Goal: Task Accomplishment & Management: Complete application form

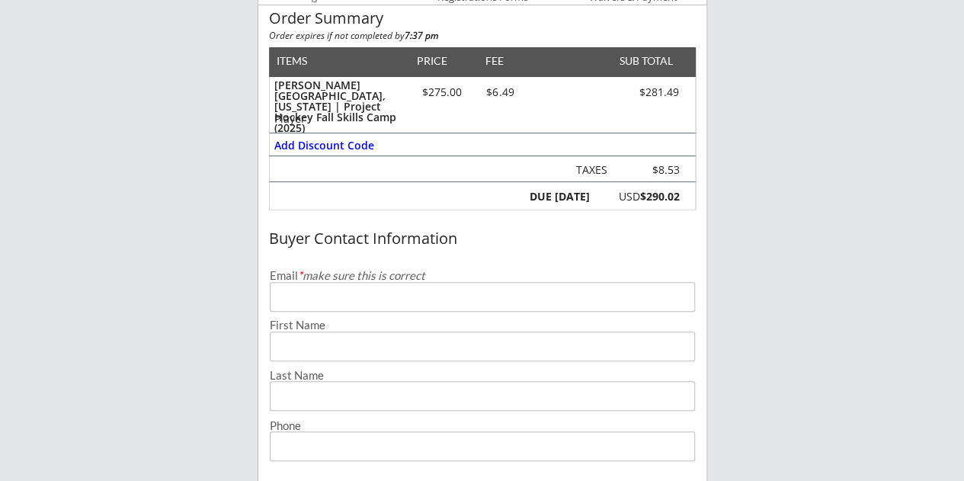
scroll to position [250, 0]
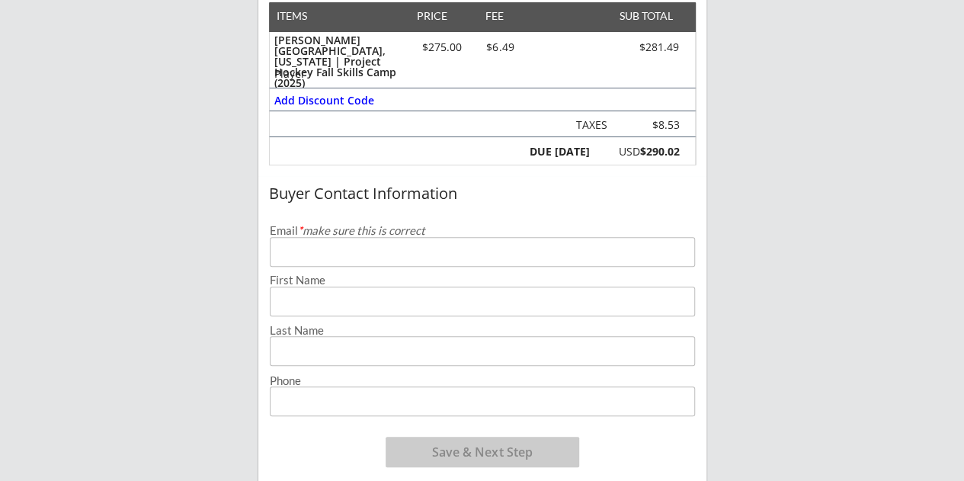
click at [357, 252] on input "email" at bounding box center [482, 252] width 425 height 30
type input "[EMAIL_ADDRESS][DOMAIN_NAME]"
type input "[PERSON_NAME]"
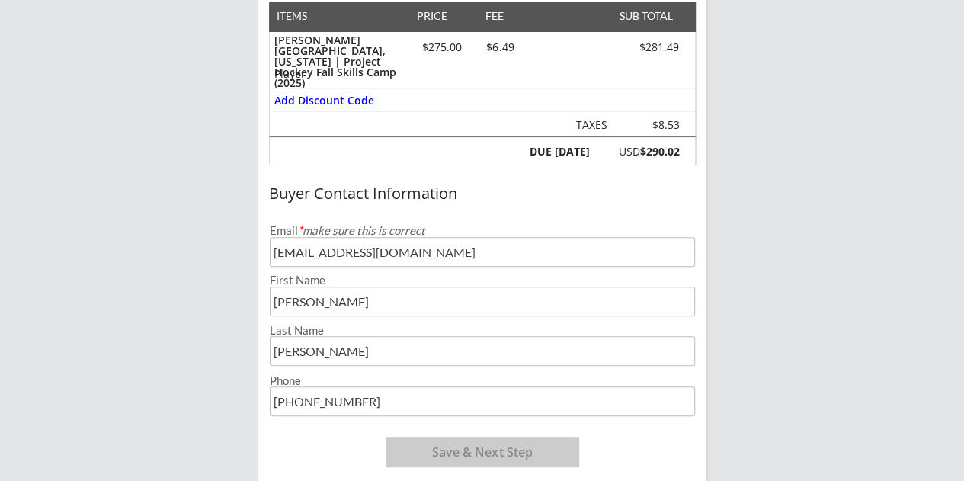
type input "[PHONE_NUMBER]"
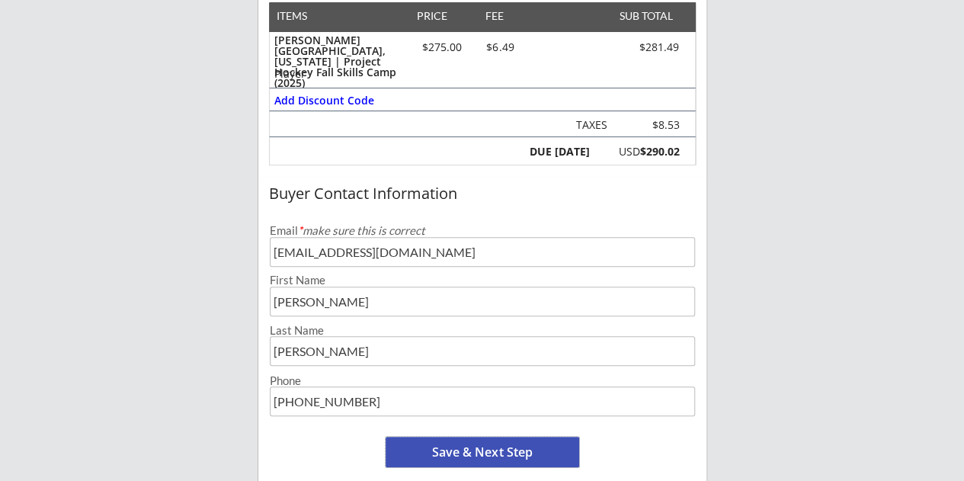
click at [478, 449] on button "Save & Next Step" at bounding box center [481, 451] width 193 height 30
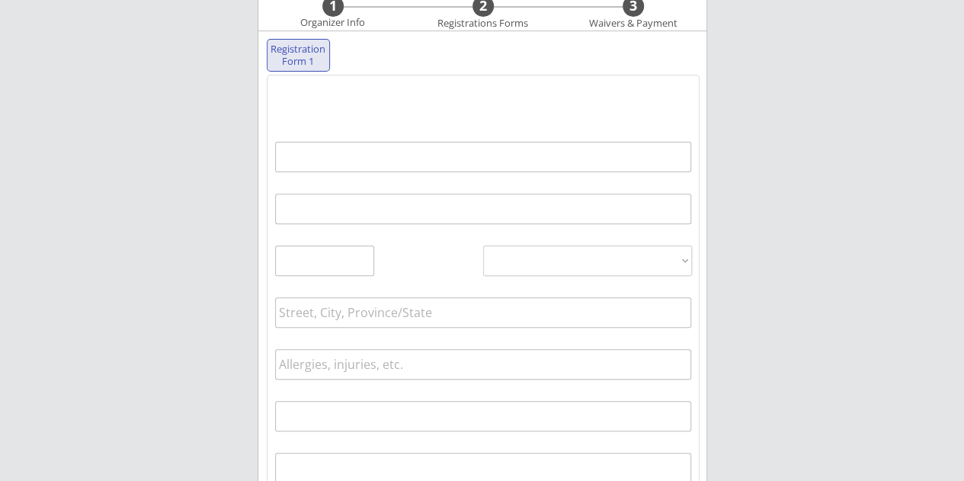
scroll to position [155, 0]
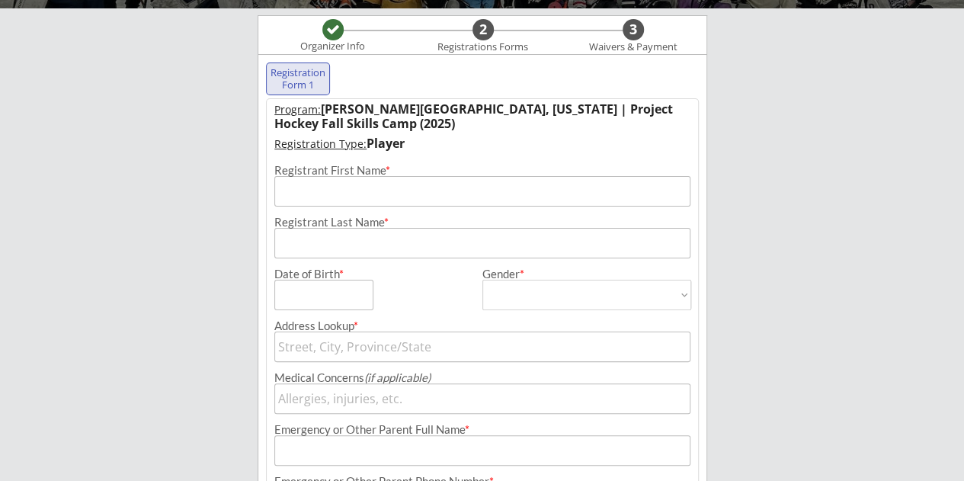
click at [368, 191] on input "input" at bounding box center [482, 191] width 417 height 30
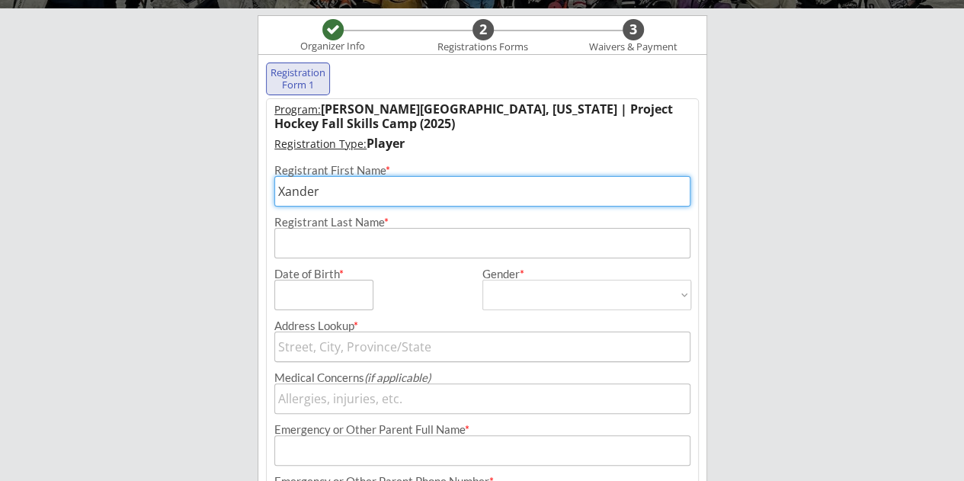
type input "Xander"
click at [363, 250] on input "input" at bounding box center [482, 243] width 417 height 30
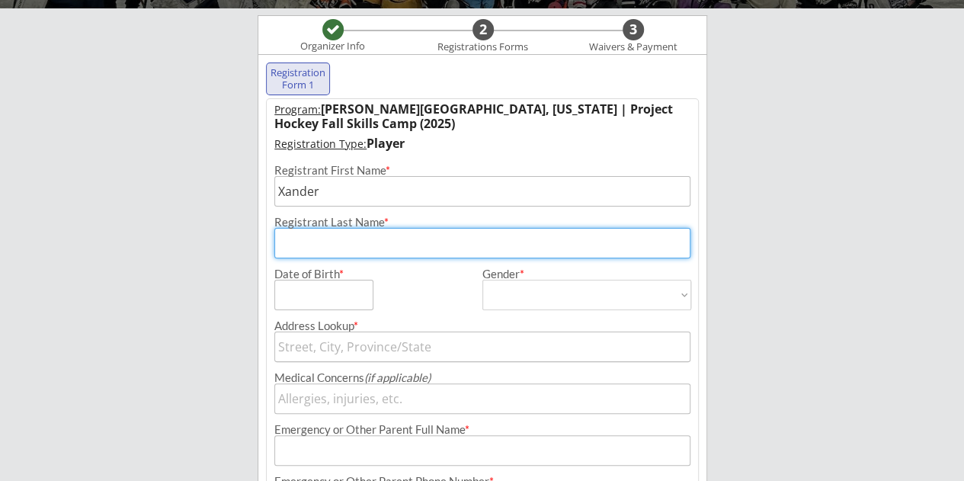
type input "[PERSON_NAME]"
type input "[STREET_ADDRESS]"
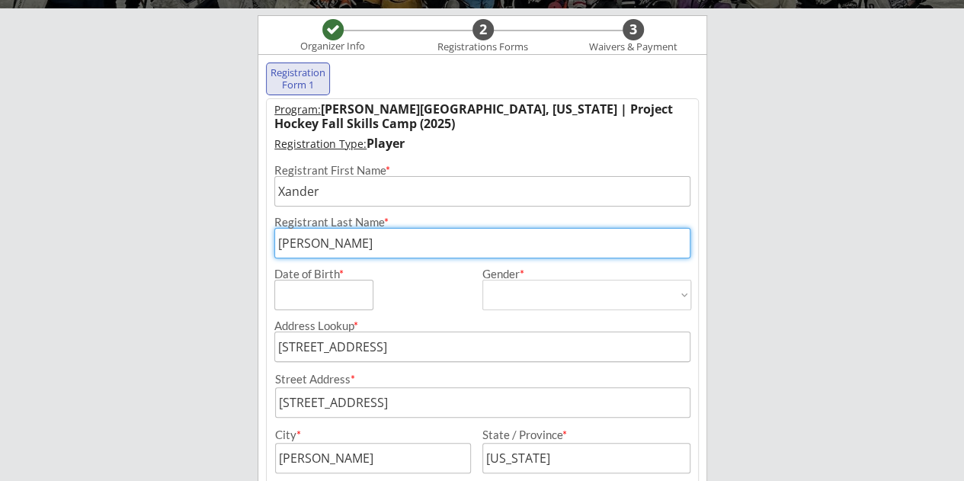
click at [348, 293] on input "input" at bounding box center [323, 295] width 99 height 30
type input "[DATE]"
click at [683, 292] on select "[DEMOGRAPHIC_DATA] [DEMOGRAPHIC_DATA]" at bounding box center [586, 295] width 209 height 30
select select ""[DEMOGRAPHIC_DATA]""
click at [482, 280] on select "[DEMOGRAPHIC_DATA] [DEMOGRAPHIC_DATA]" at bounding box center [586, 295] width 209 height 30
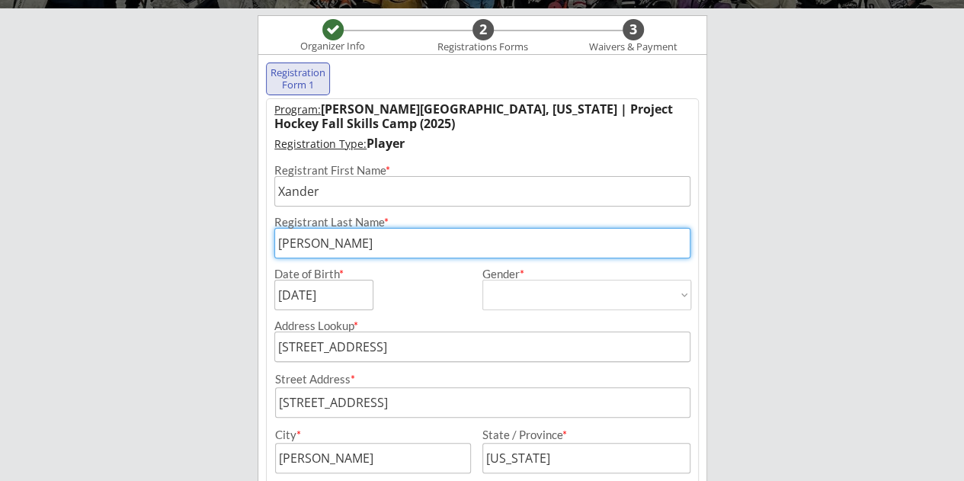
type input "[DEMOGRAPHIC_DATA]"
click at [791, 267] on div "Game 7 Industries Organizer Info 2 Registrations Forms 3 Waivers & Payment Regi…" at bounding box center [482, 410] width 964 height 1131
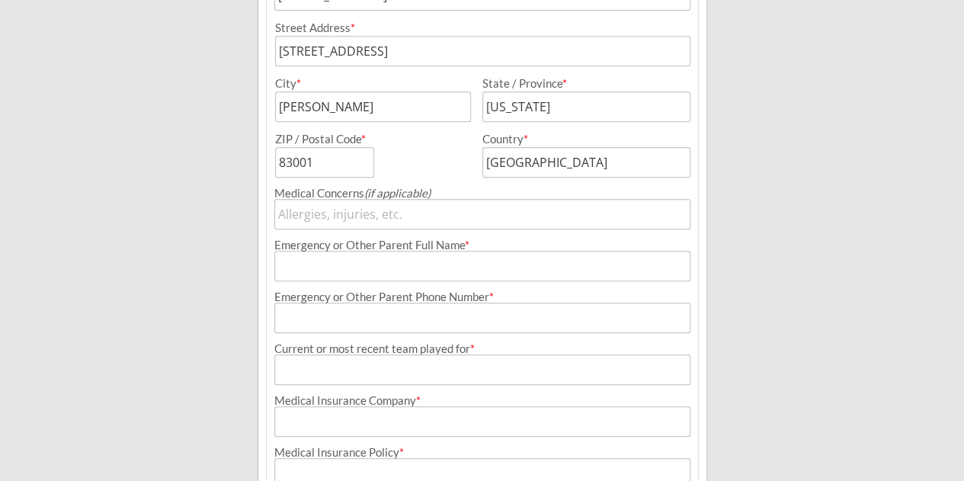
scroll to position [510, 0]
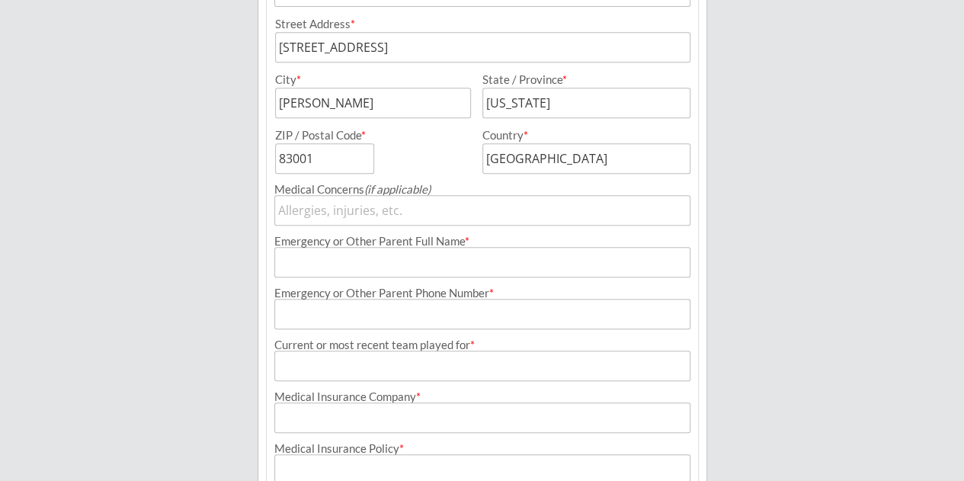
click at [371, 211] on input "input" at bounding box center [482, 210] width 417 height 30
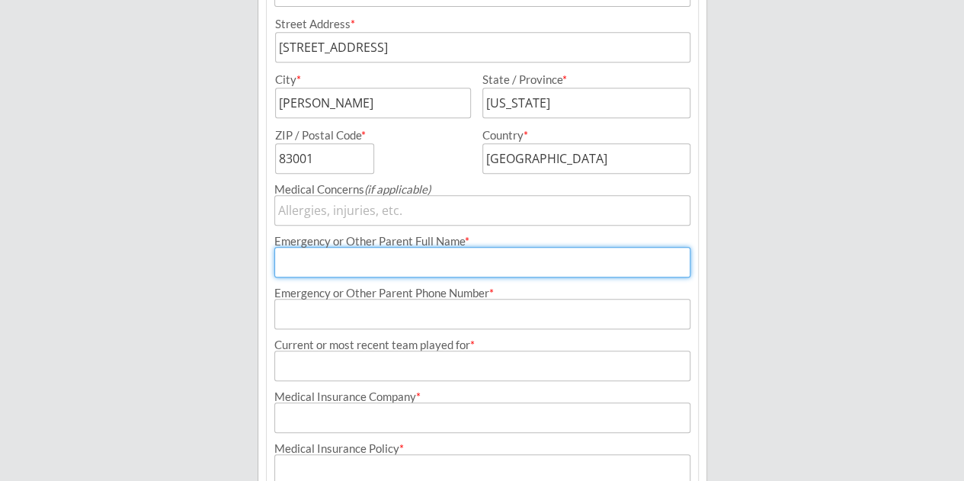
click at [392, 263] on input "input" at bounding box center [482, 262] width 417 height 30
type input "[PERSON_NAME]"
click at [375, 318] on input "input" at bounding box center [482, 314] width 417 height 30
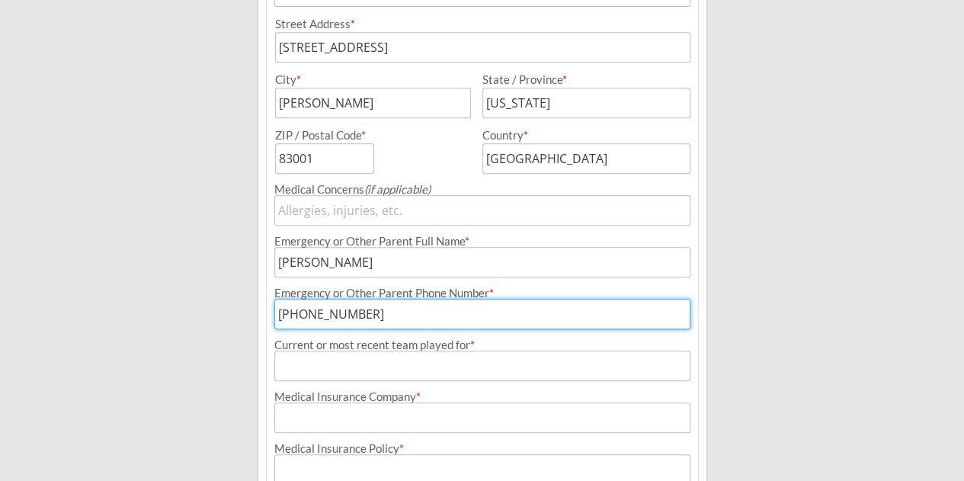
type input "[PHONE_NUMBER]"
click at [396, 369] on input "input" at bounding box center [482, 365] width 417 height 30
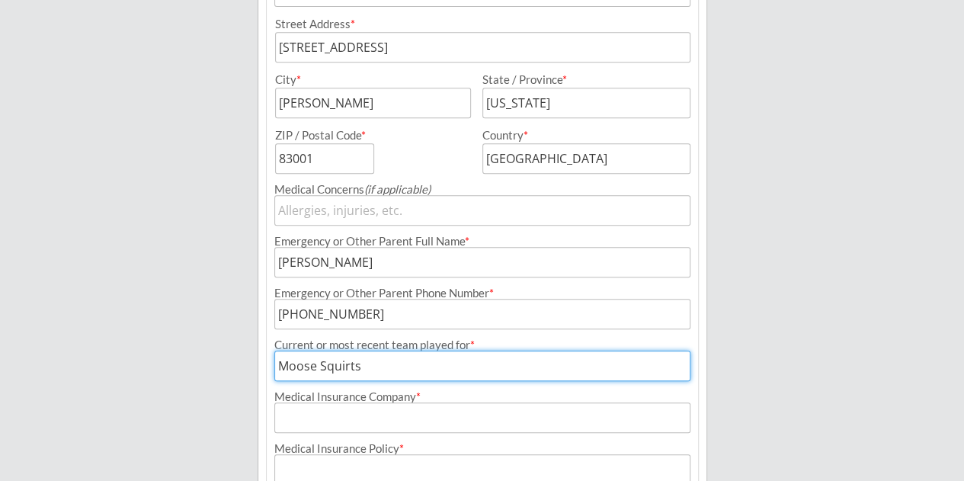
type input "Moose Squirts"
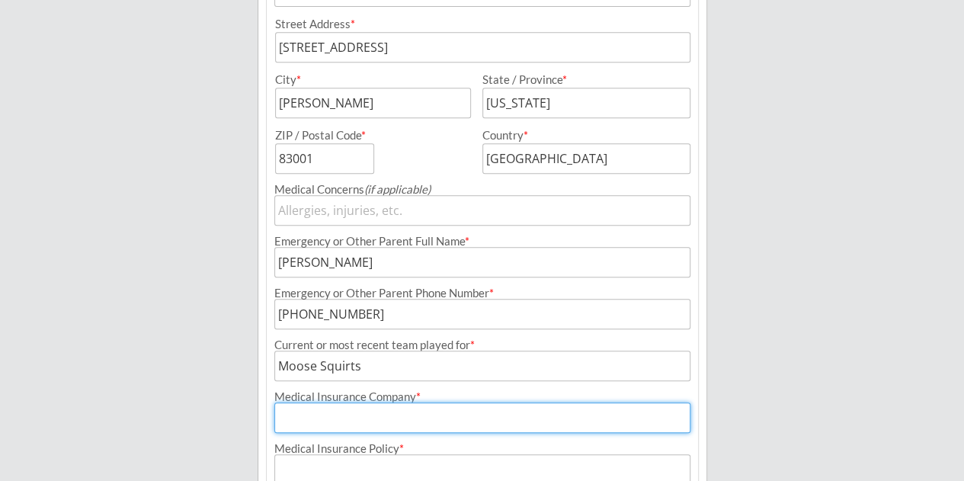
click at [398, 418] on input "input" at bounding box center [482, 417] width 417 height 30
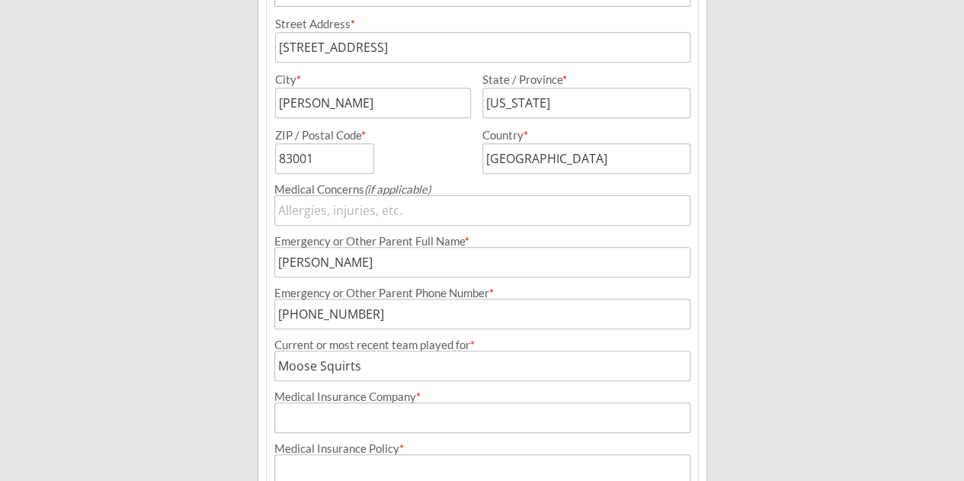
drag, startPoint x: 809, startPoint y: 1, endPoint x: 910, endPoint y: 68, distance: 120.8
click at [910, 68] on div "Game 7 Industries Organizer Info 2 Registrations Forms 3 Waivers & Payment Regi…" at bounding box center [482, 55] width 964 height 1131
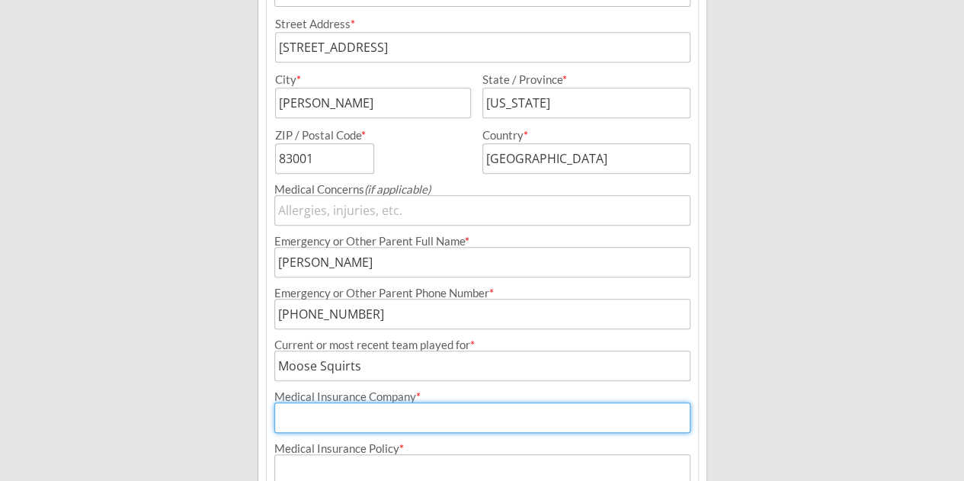
click at [363, 420] on input "input" at bounding box center [482, 417] width 417 height 30
type input "USHG"
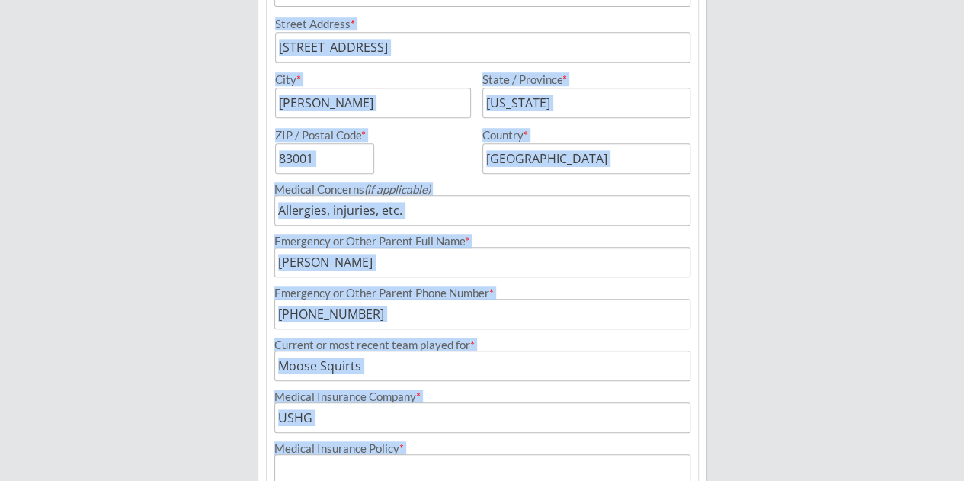
drag, startPoint x: 826, startPoint y: 0, endPoint x: 964, endPoint y: 92, distance: 165.8
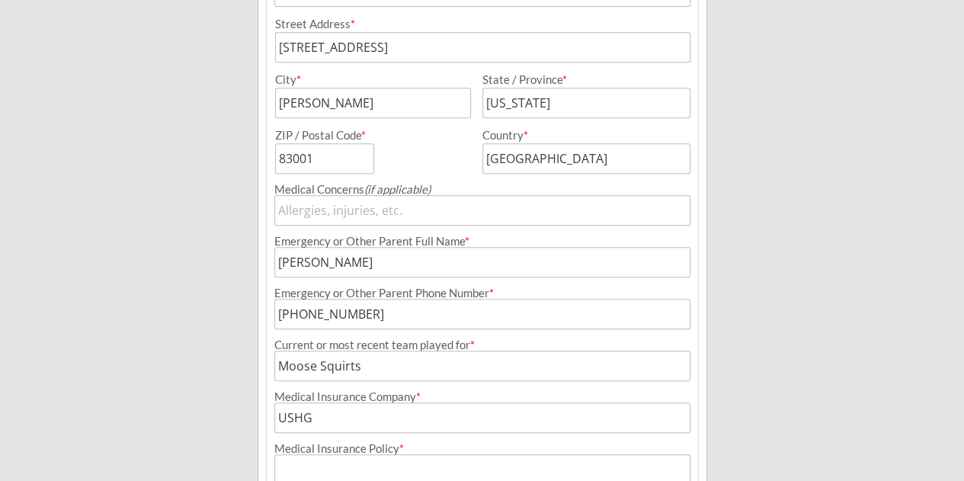
click at [837, 238] on div "Game 7 Industries Organizer Info 2 Registrations Forms 3 Waivers & Payment Regi…" at bounding box center [482, 55] width 964 height 1131
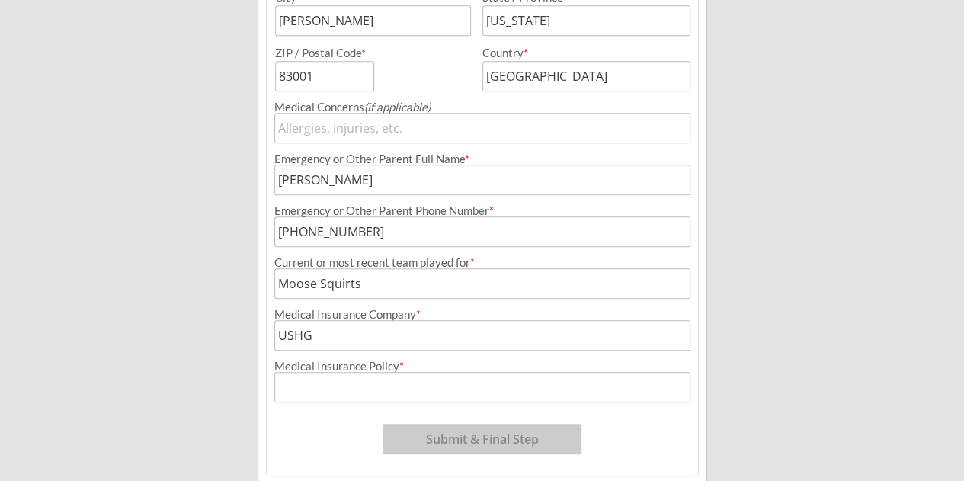
scroll to position [633, 0]
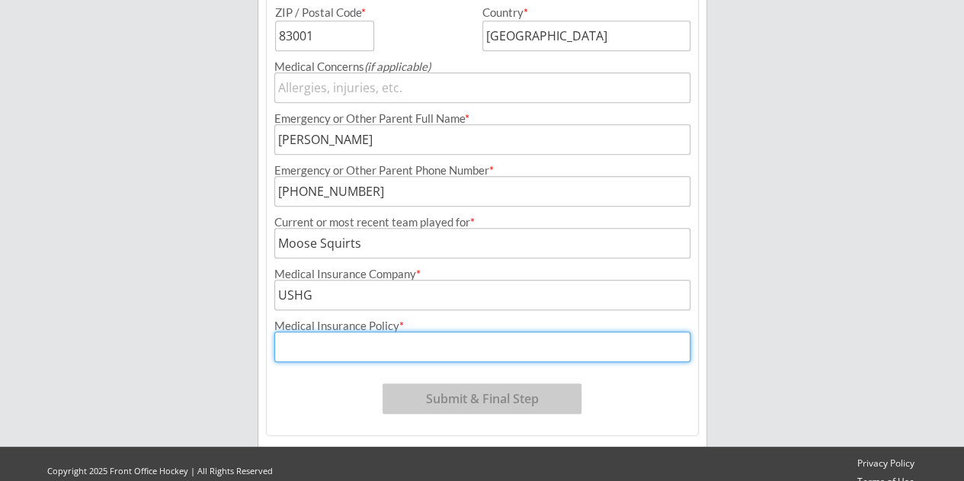
click at [405, 348] on input "input" at bounding box center [482, 346] width 417 height 30
paste input "(52X111490B)"
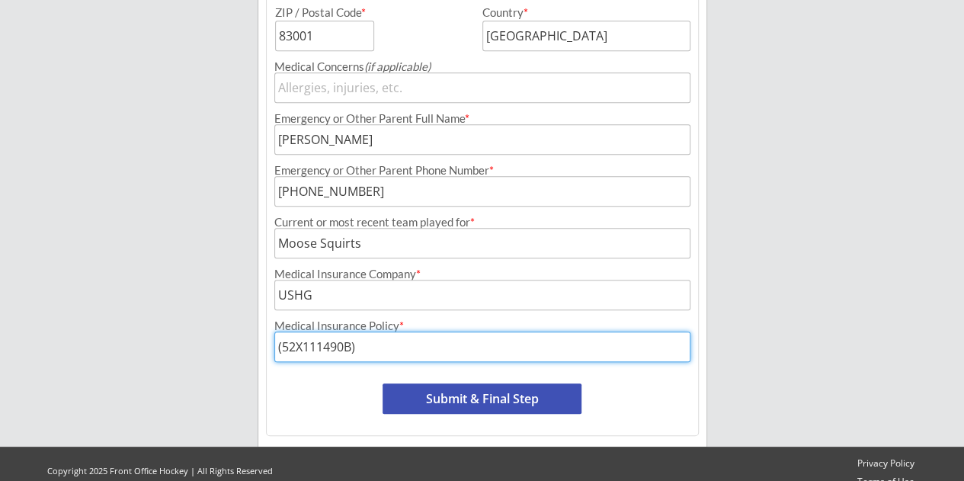
click at [285, 345] on input "input" at bounding box center [482, 346] width 417 height 30
click at [356, 346] on input "input" at bounding box center [482, 346] width 417 height 30
type input "52X111490B"
click at [488, 397] on button "Submit & Final Step" at bounding box center [481, 398] width 199 height 30
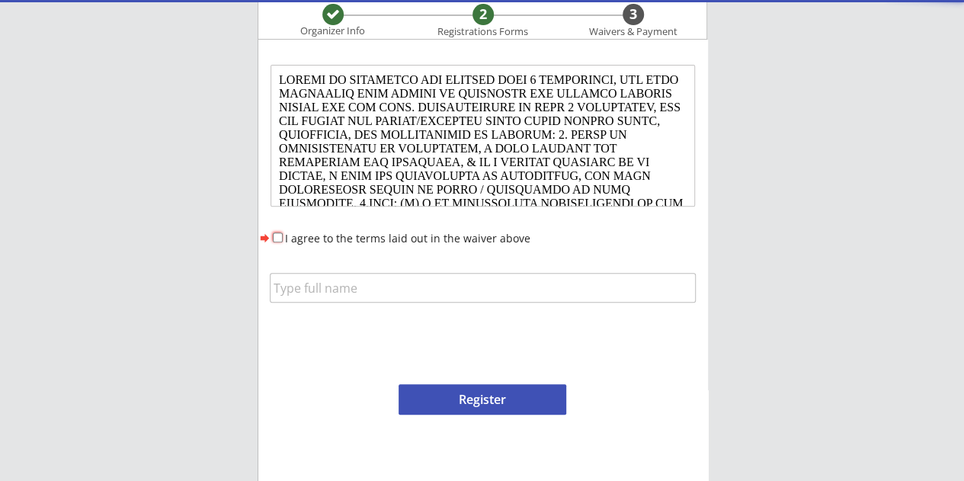
scroll to position [0, 0]
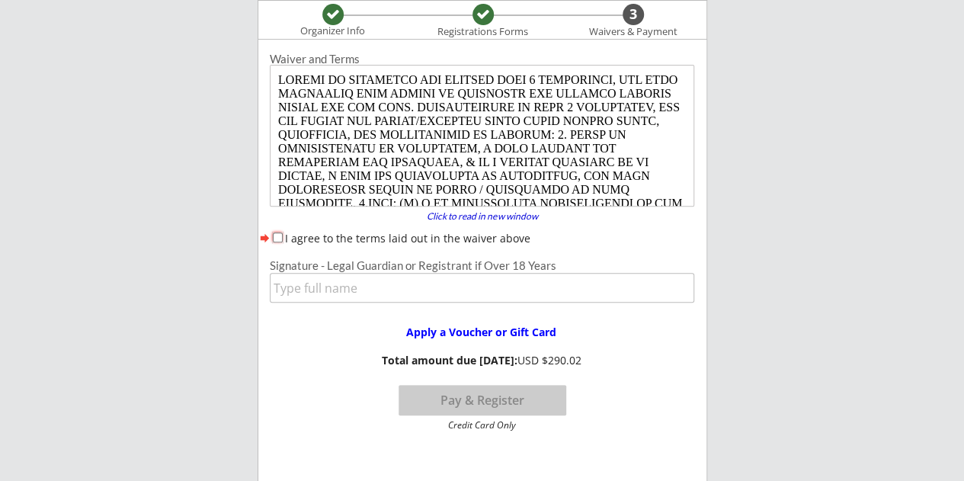
click at [273, 235] on input "I agree to the terms laid out in the waiver above" at bounding box center [278, 237] width 10 height 10
checkbox input "true"
click at [356, 299] on input "input" at bounding box center [482, 288] width 425 height 30
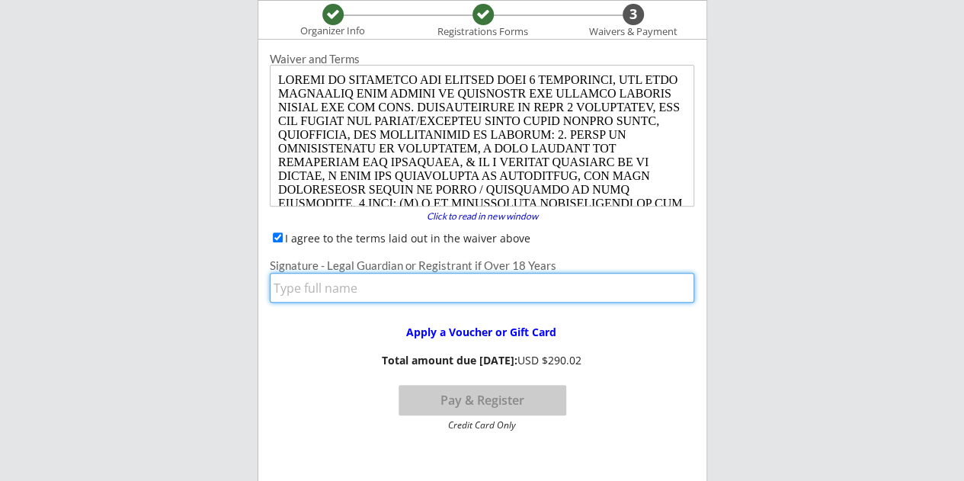
type input "[PERSON_NAME]"
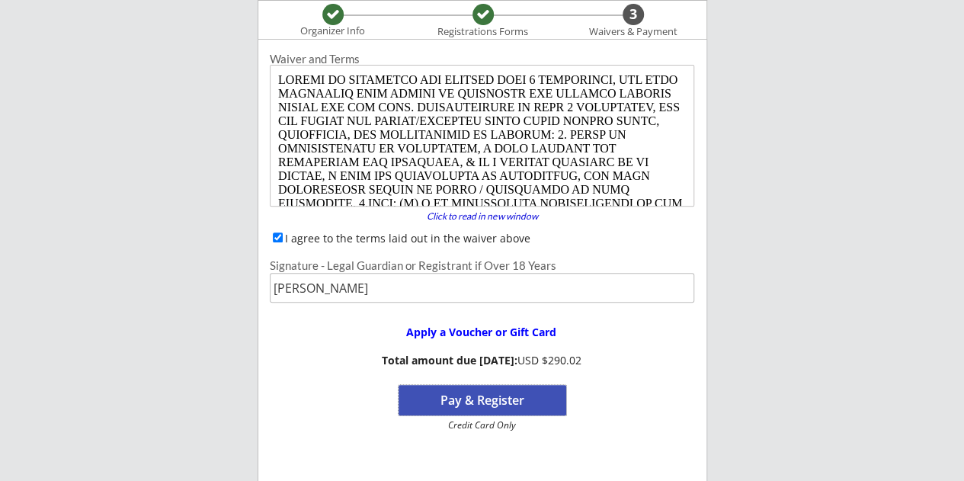
click at [491, 401] on button "Pay & Register" at bounding box center [482, 400] width 168 height 30
